Goal: Navigation & Orientation: Understand site structure

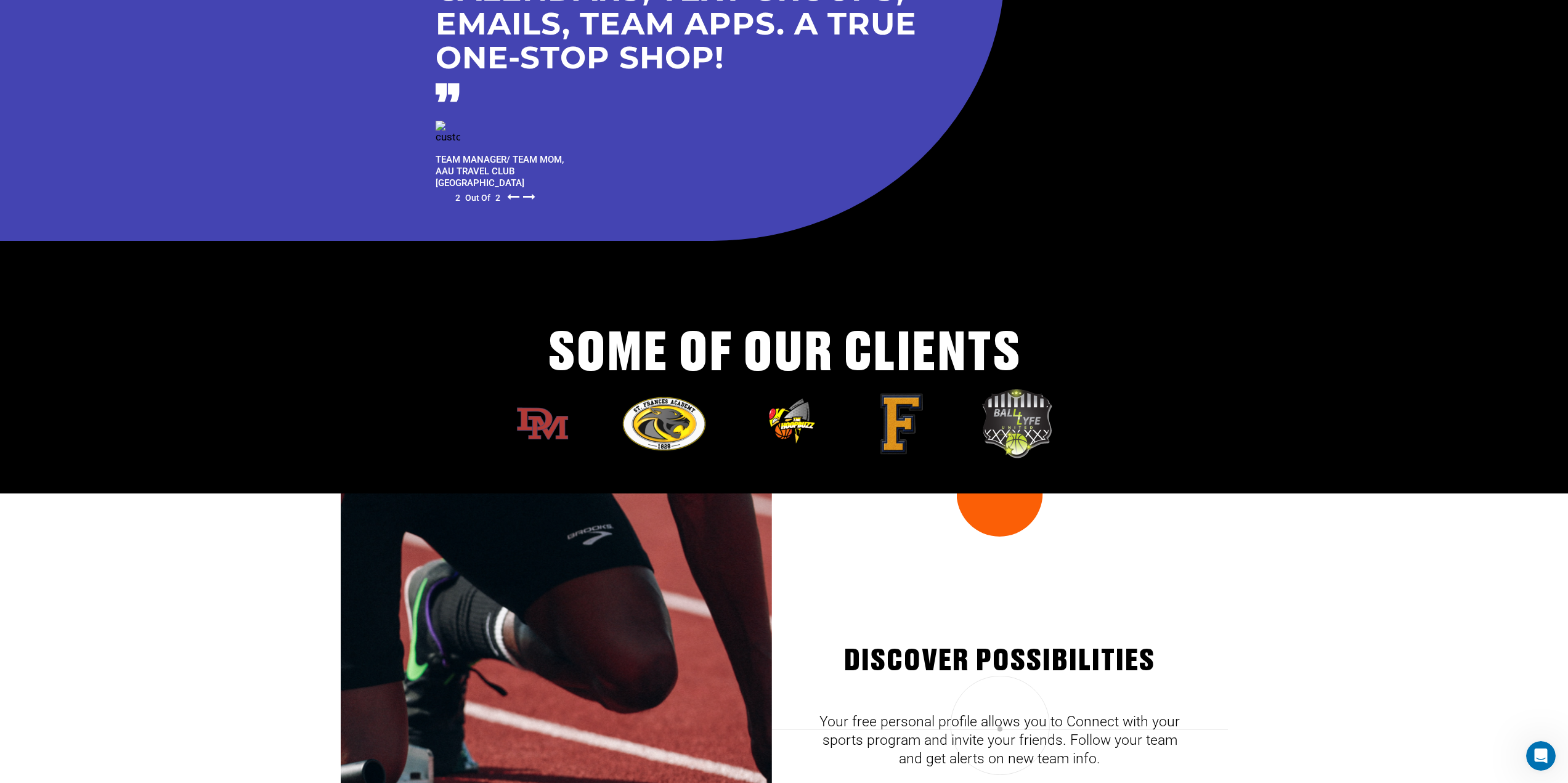
scroll to position [3310, 0]
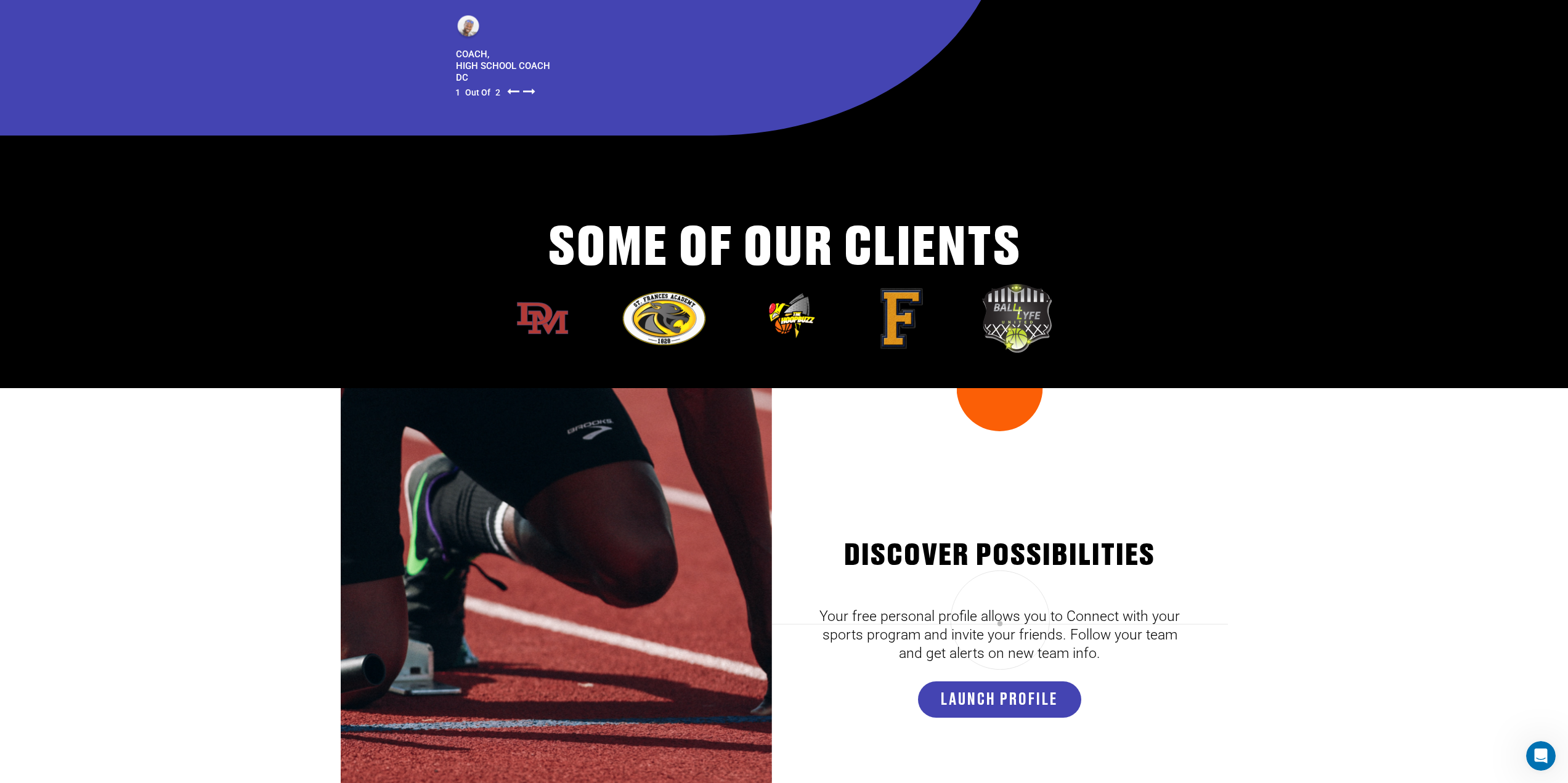
click at [893, 421] on div "DISCOVER POSsIBILITIES Your free personal profile allows you to Connect with yo…" at bounding box center [999, 620] width 362 height 465
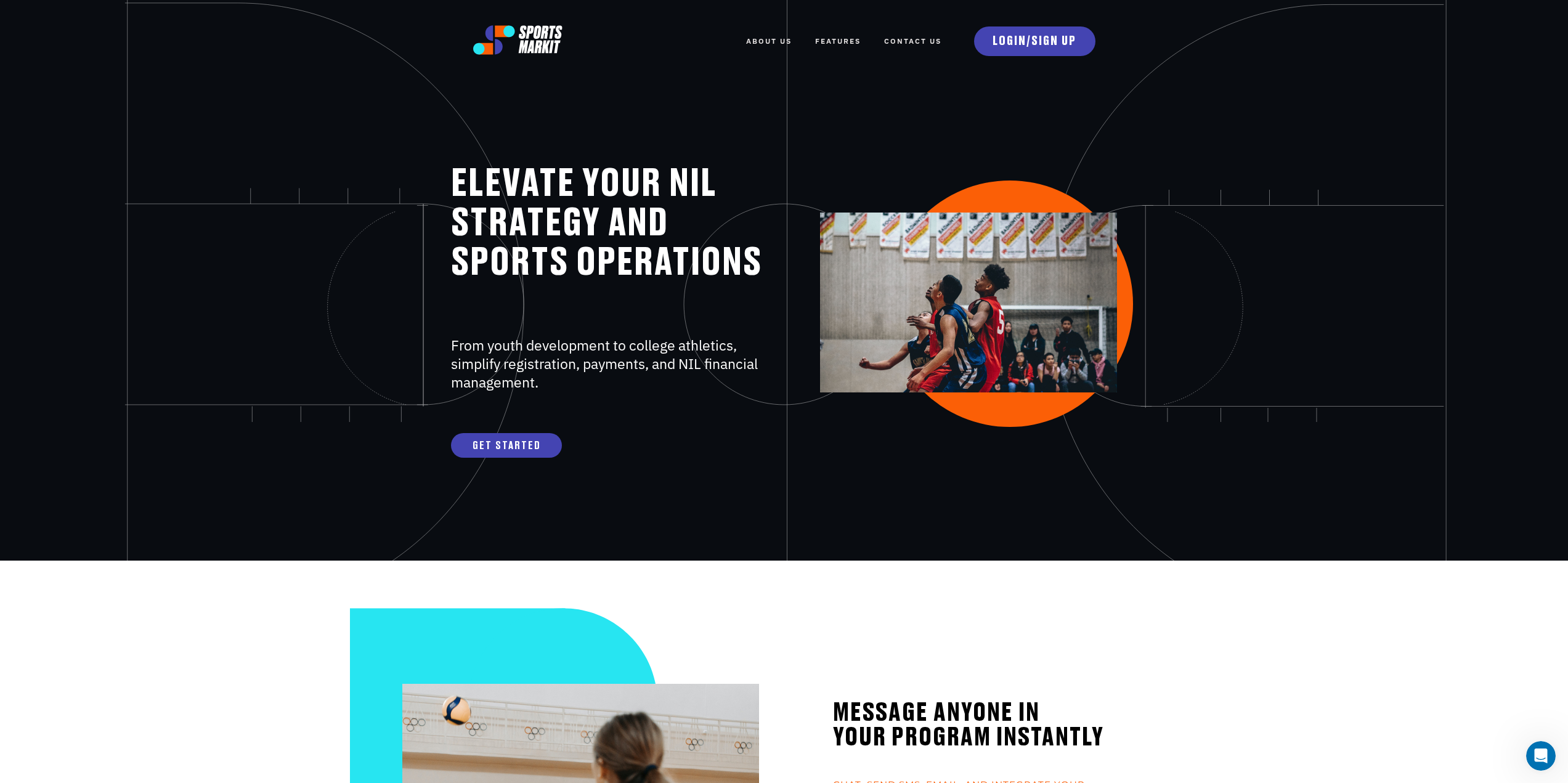
scroll to position [0, 0]
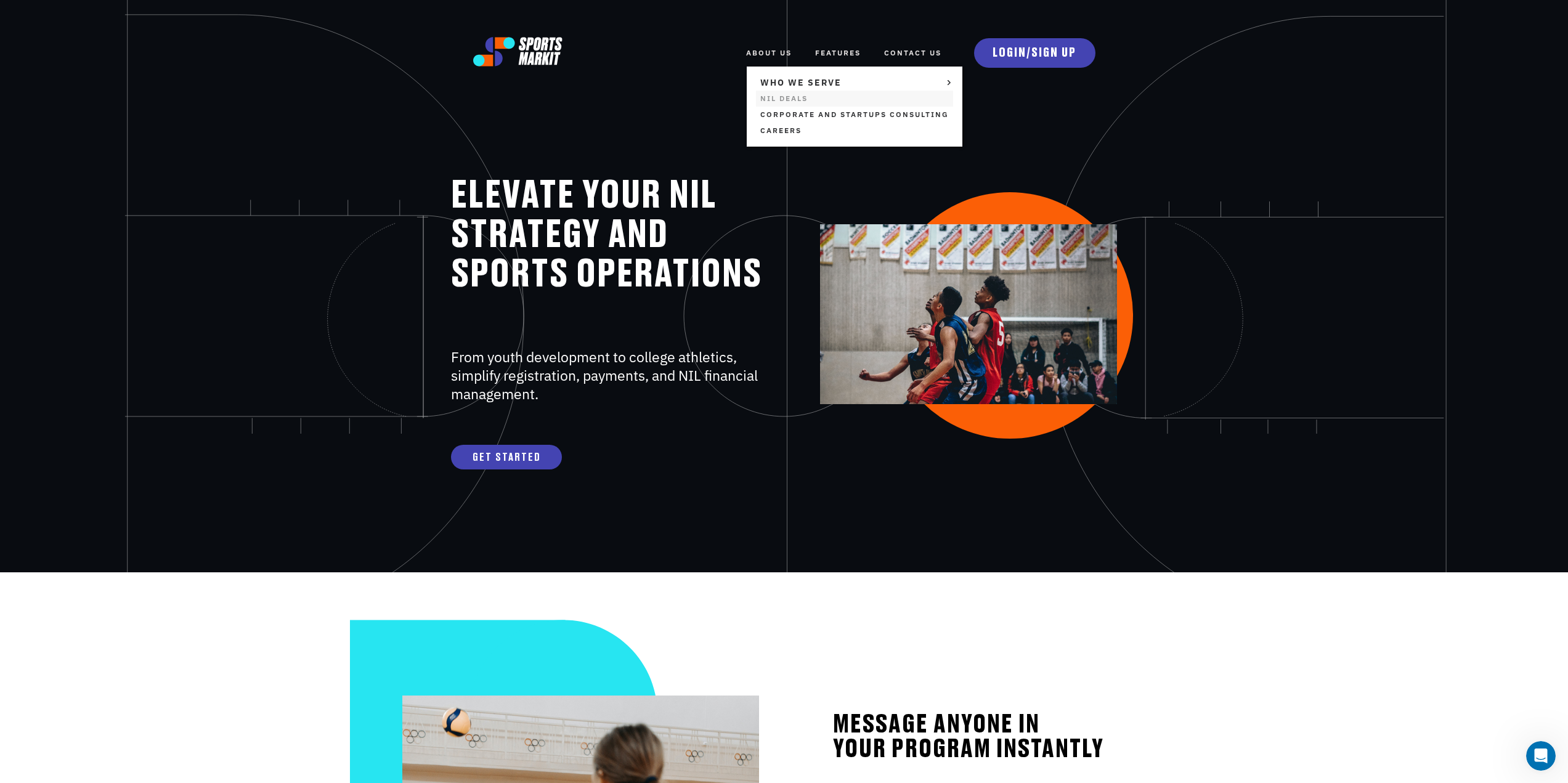
click at [781, 101] on link "NIL Deals" at bounding box center [854, 98] width 197 height 16
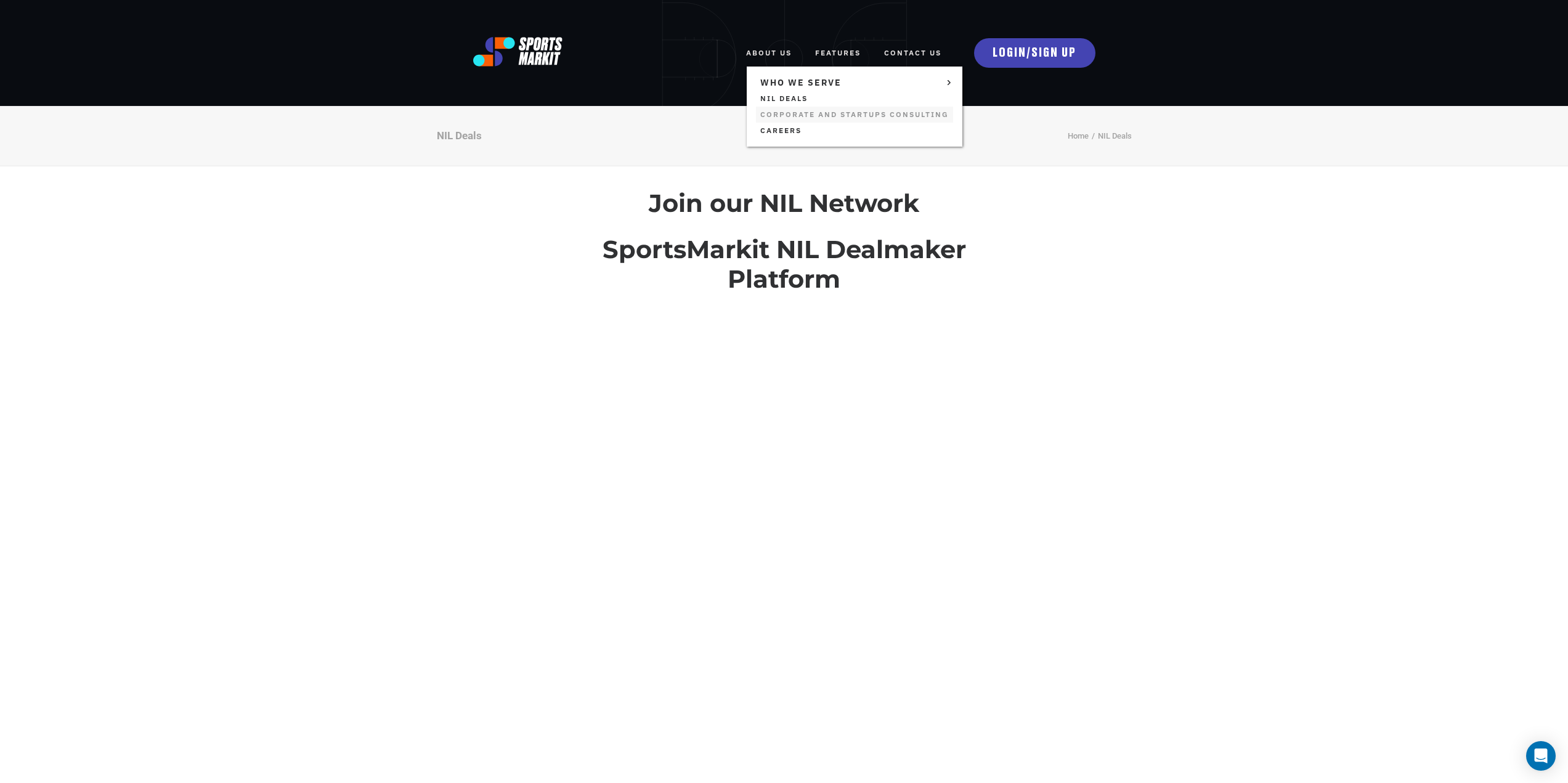
click at [781, 117] on link "Corporate and Startups Consulting" at bounding box center [854, 114] width 197 height 16
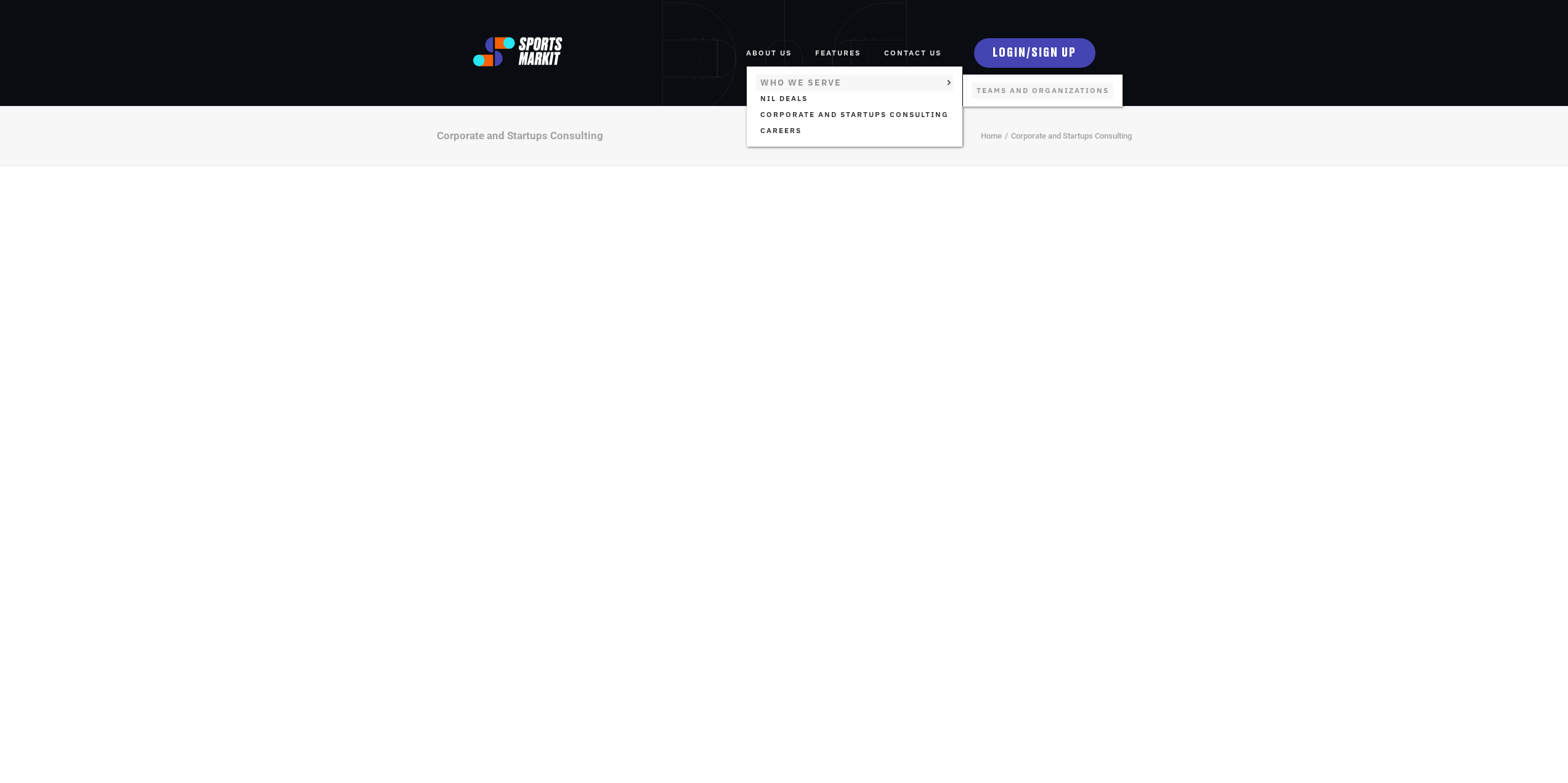
click at [981, 89] on link "TEAMS AND ORGANIZATIONS" at bounding box center [1043, 90] width 141 height 16
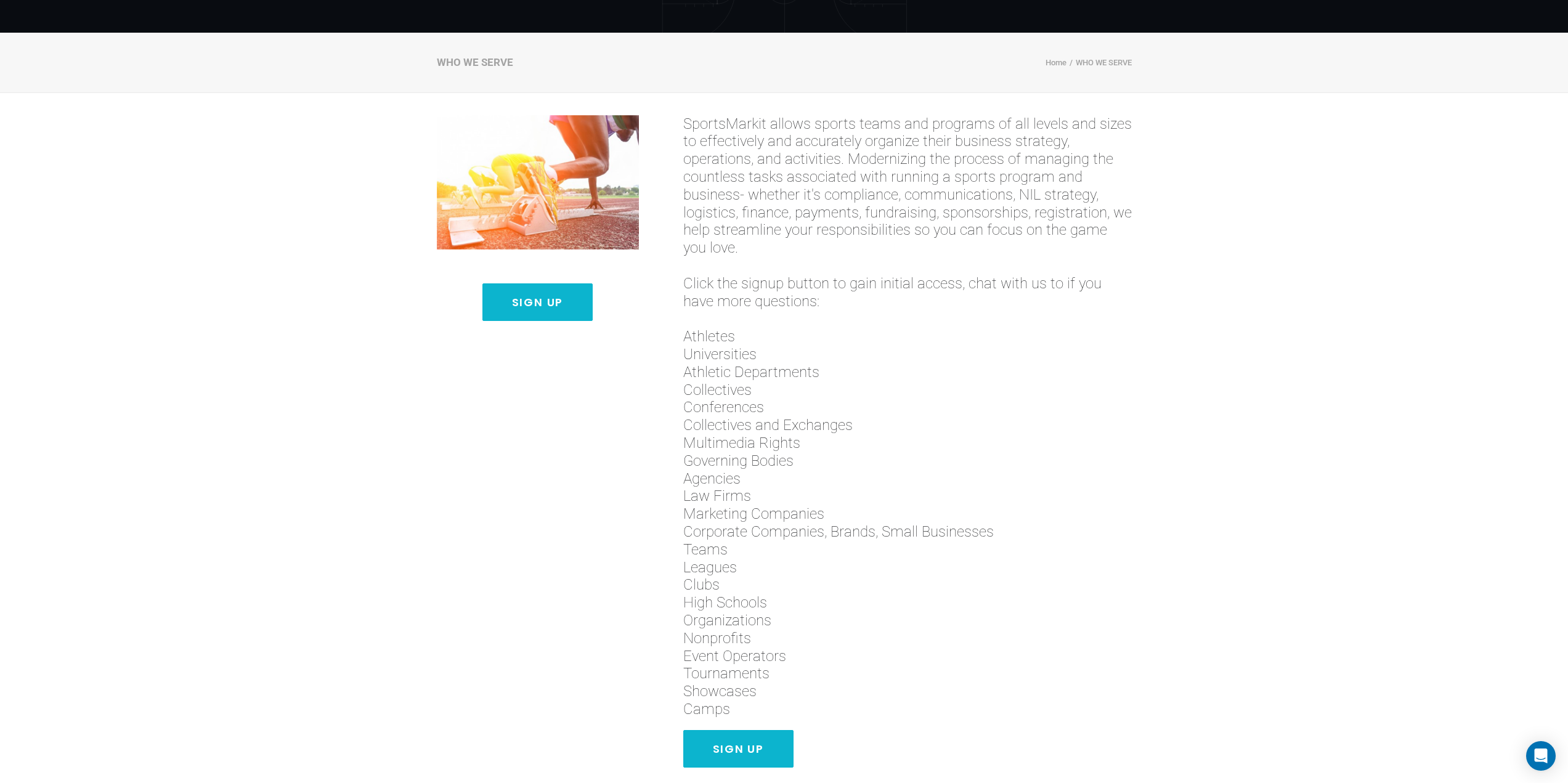
scroll to position [77, 0]
